Goal: Find specific page/section: Find specific page/section

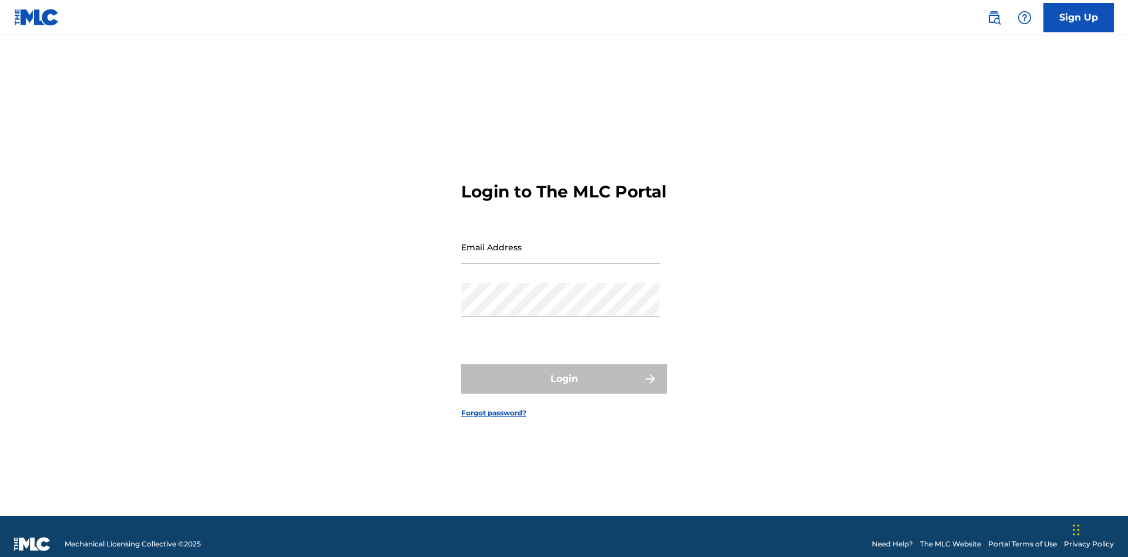
scroll to position [15, 0]
click at [560, 241] on input "Email Address" at bounding box center [560, 246] width 199 height 33
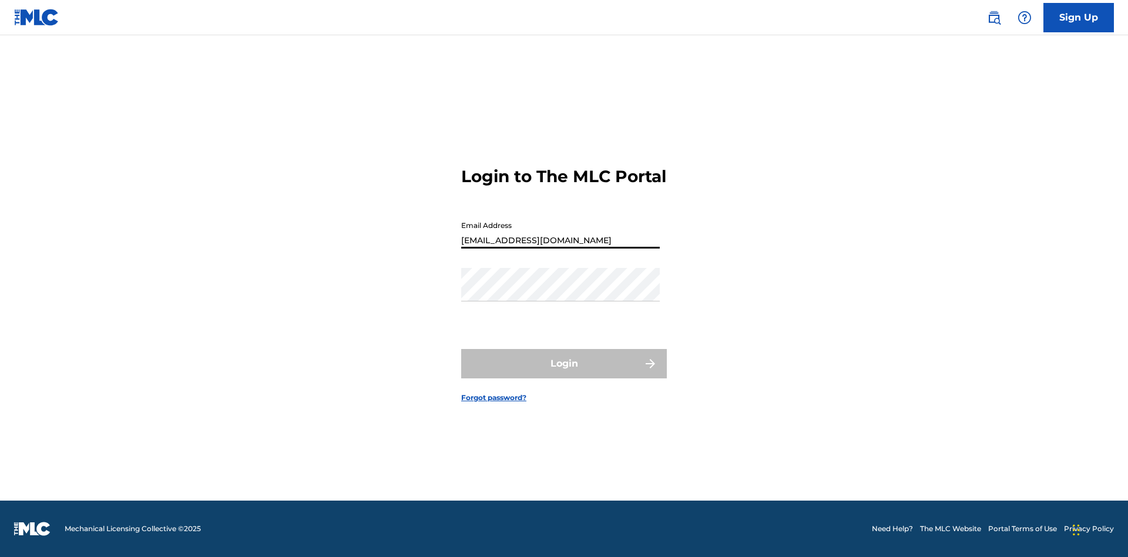
type input "Prince.McTesterson@gmail.com"
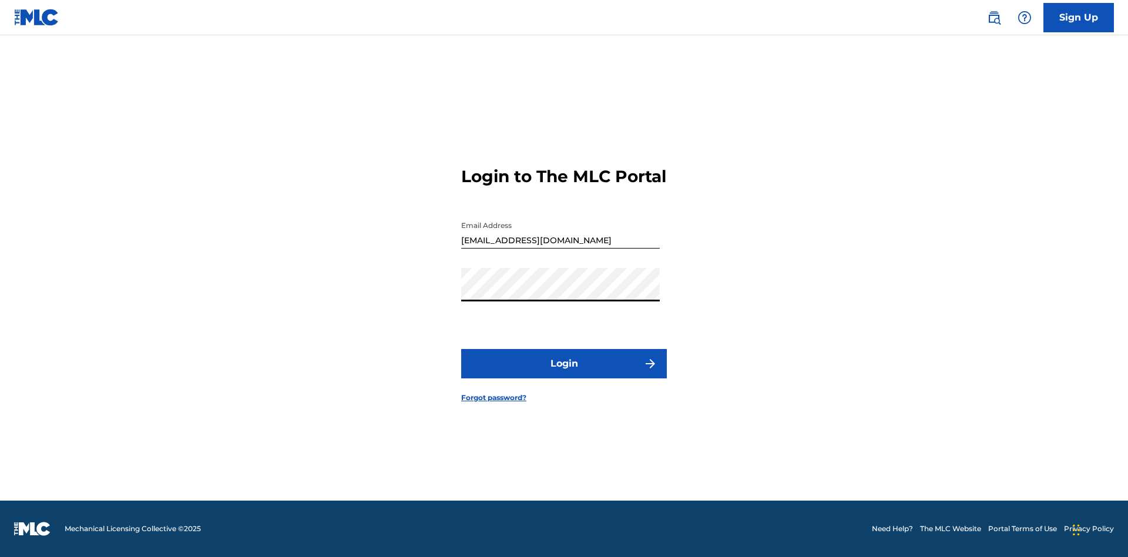
click at [564, 374] on button "Login" at bounding box center [564, 363] width 206 height 29
